Goal: Find specific page/section: Find specific page/section

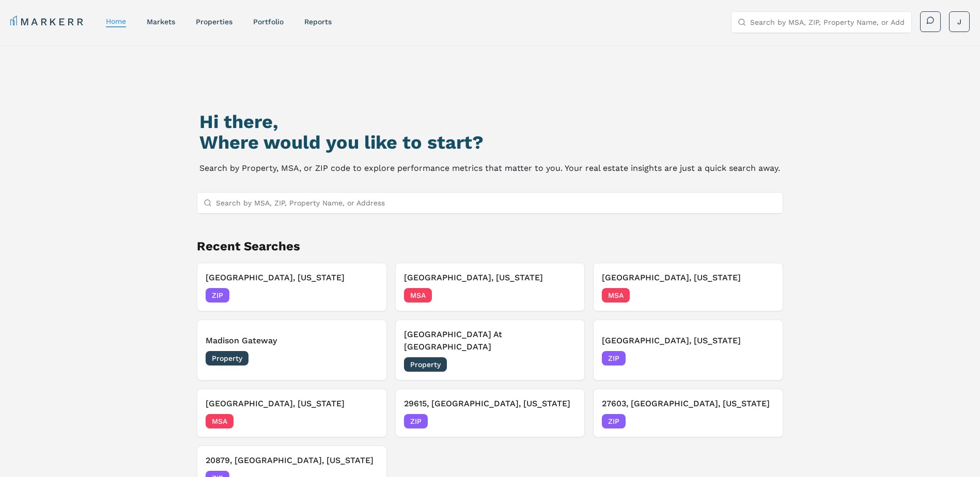
click at [311, 200] on input "Search by MSA, ZIP, Property Name, or Address" at bounding box center [496, 203] width 561 height 21
paste input "30324"
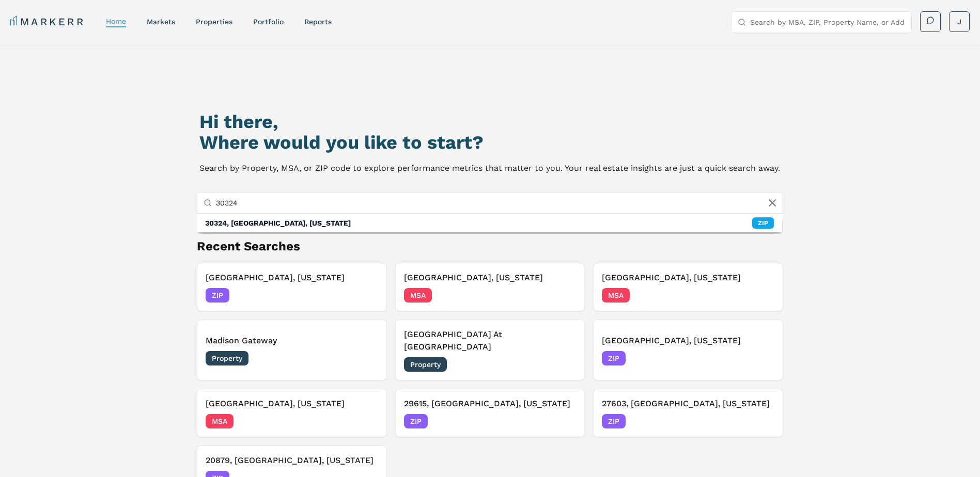
type input "30324"
click at [275, 227] on div "30324, [GEOGRAPHIC_DATA], [US_STATE]" at bounding box center [278, 223] width 146 height 10
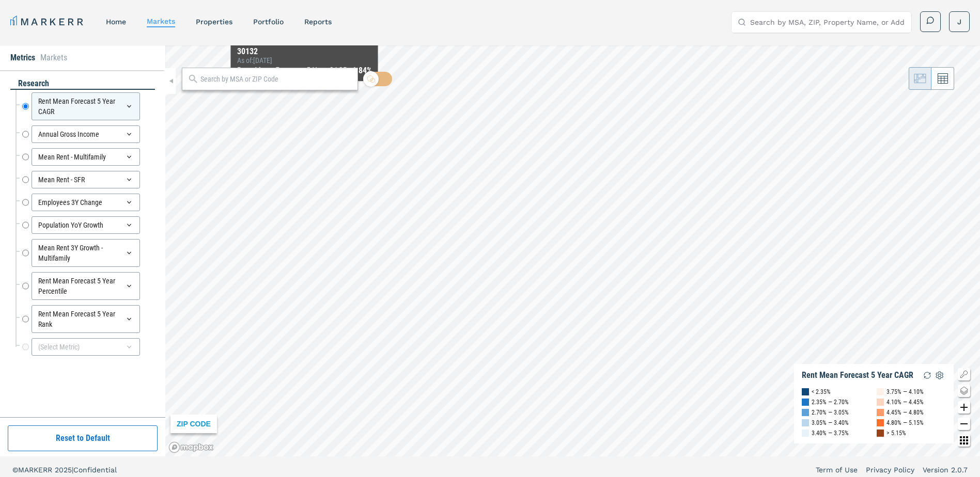
click at [293, 83] on input "text" at bounding box center [277, 79] width 152 height 11
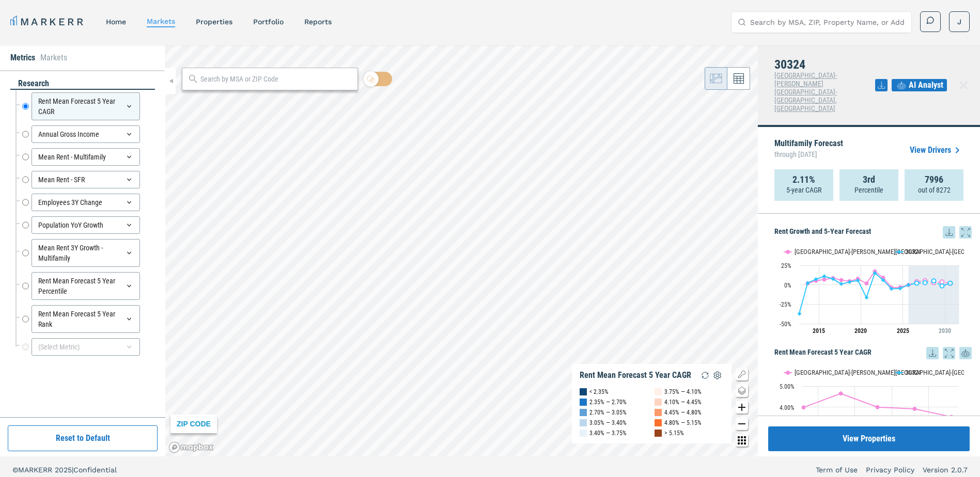
click at [947, 226] on icon at bounding box center [949, 232] width 12 height 12
click at [902, 268] on div "Download as XLS" at bounding box center [903, 266] width 59 height 10
